Goal: Task Accomplishment & Management: Manage account settings

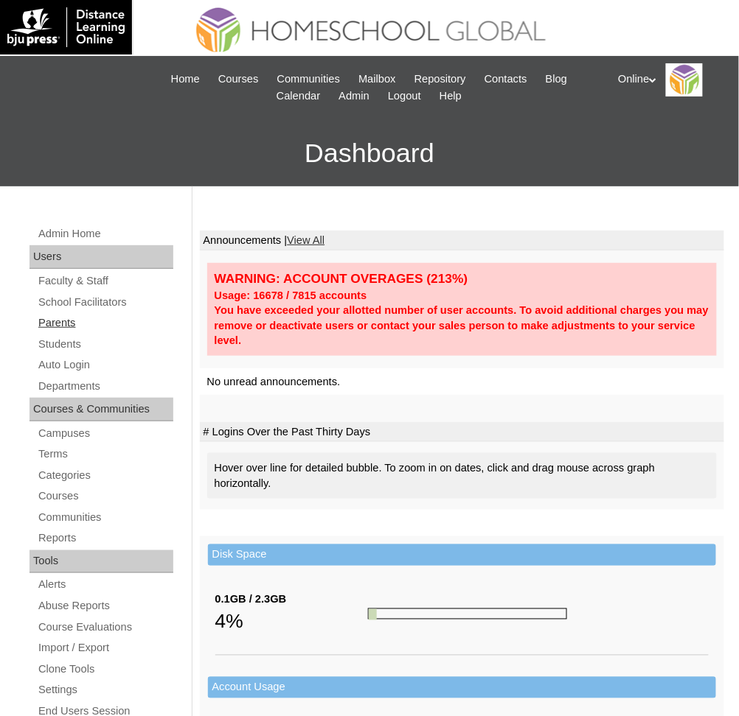
click at [52, 328] on link "Parents" at bounding box center [105, 323] width 136 height 18
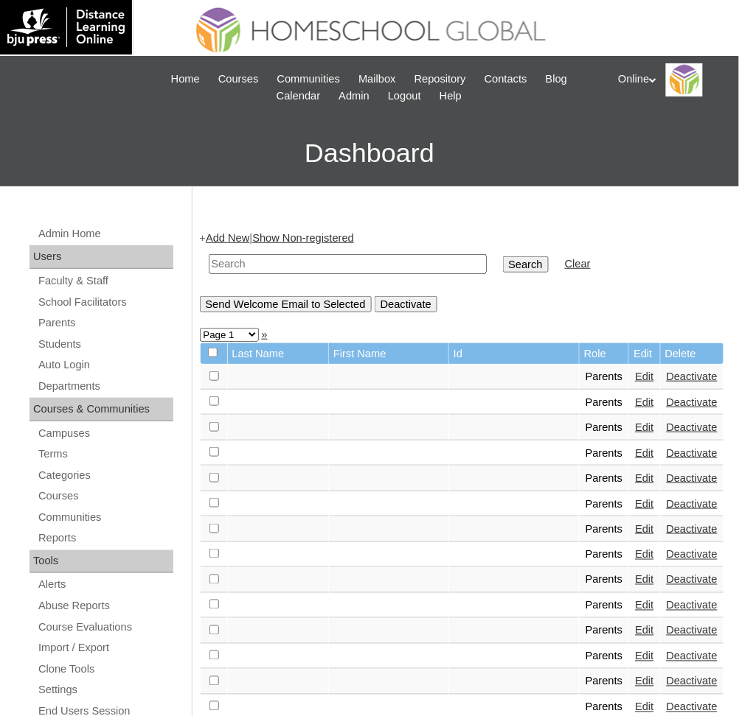
click at [405, 263] on input "text" at bounding box center [348, 264] width 278 height 20
paste input "HGP323-OACAD2024"
type input "HGP323-OACAD2024"
click at [503, 259] on input "Search" at bounding box center [526, 265] width 46 height 16
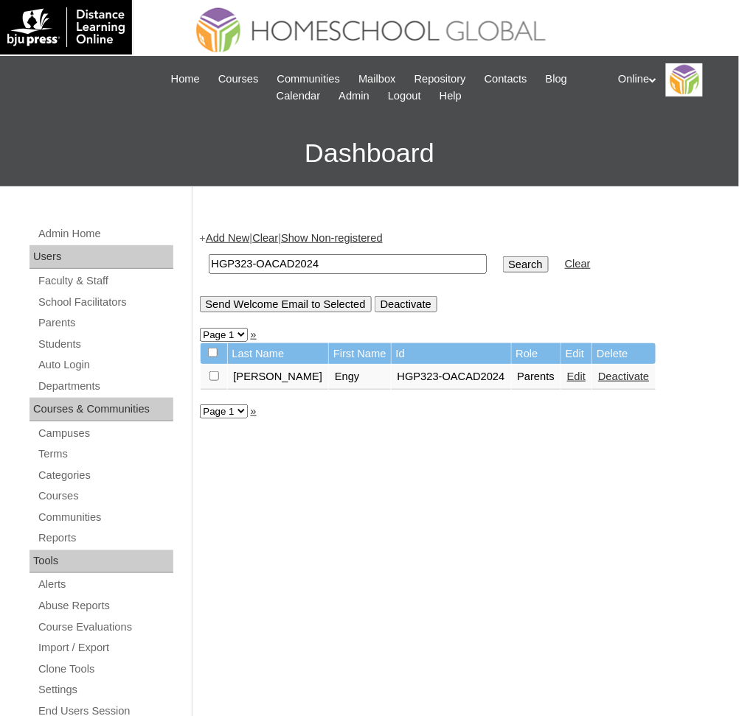
click at [444, 371] on td "HGP323-OACAD2024" at bounding box center [450, 377] width 119 height 25
click at [567, 371] on link "Edit" at bounding box center [576, 377] width 18 height 12
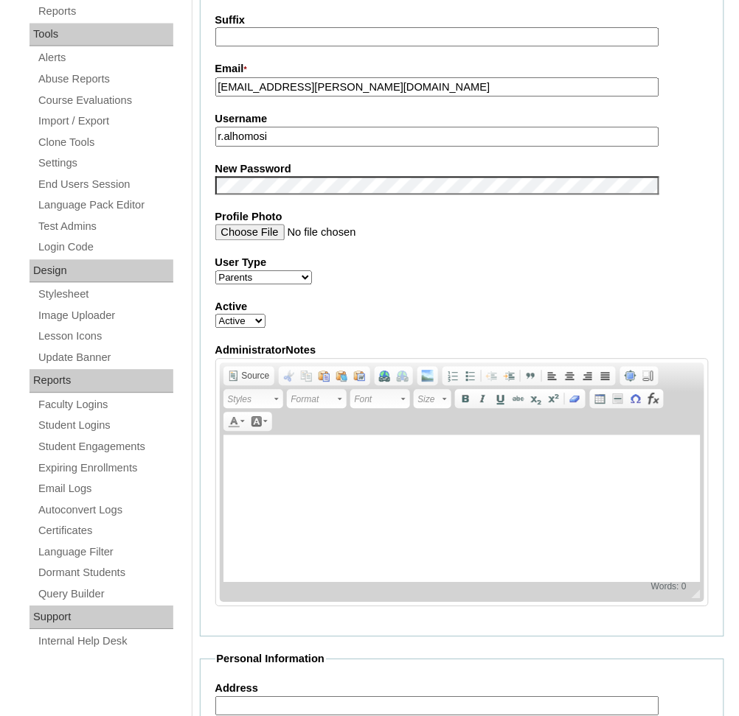
scroll to position [1251, 0]
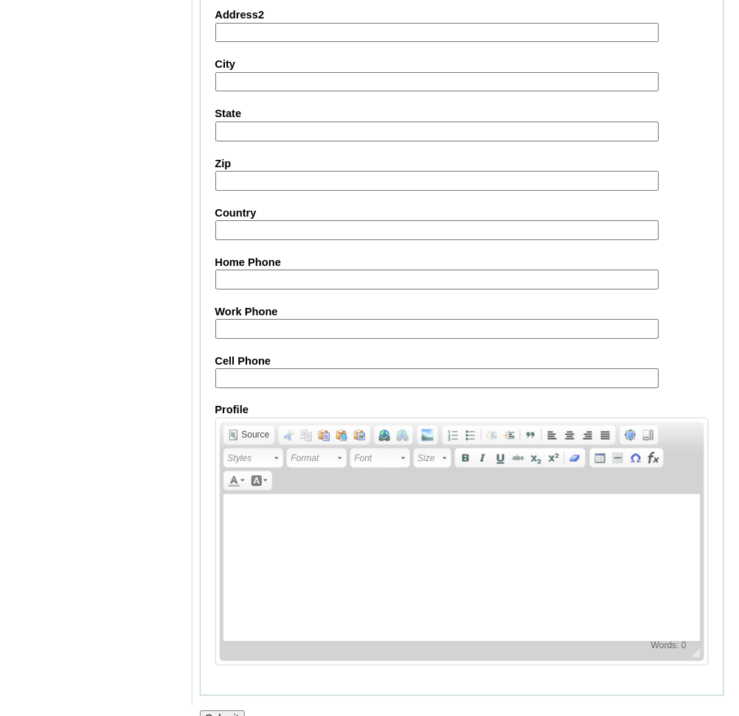
click at [223, 711] on input "Submit" at bounding box center [223, 719] width 46 height 16
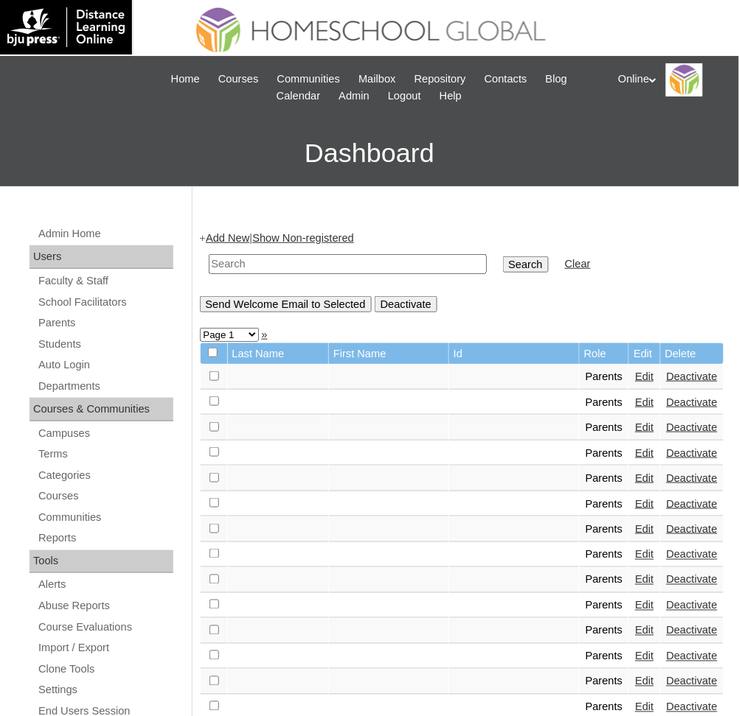
click at [652, 83] on div "Online My Profile My Settings Logout" at bounding box center [671, 79] width 106 height 33
click at [652, 139] on span "Logout" at bounding box center [643, 138] width 29 height 11
